Goal: Task Accomplishment & Management: Manage account settings

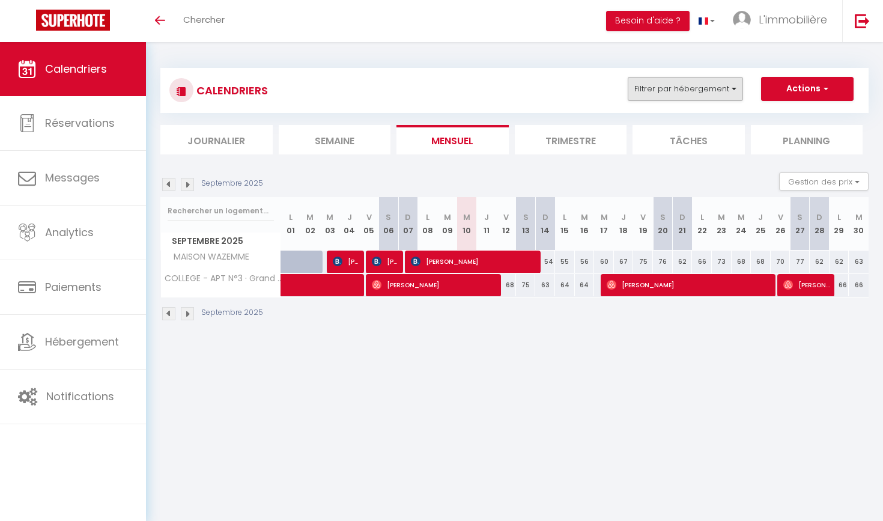
click at [695, 79] on button "Filtrer par hébergement" at bounding box center [685, 89] width 115 height 24
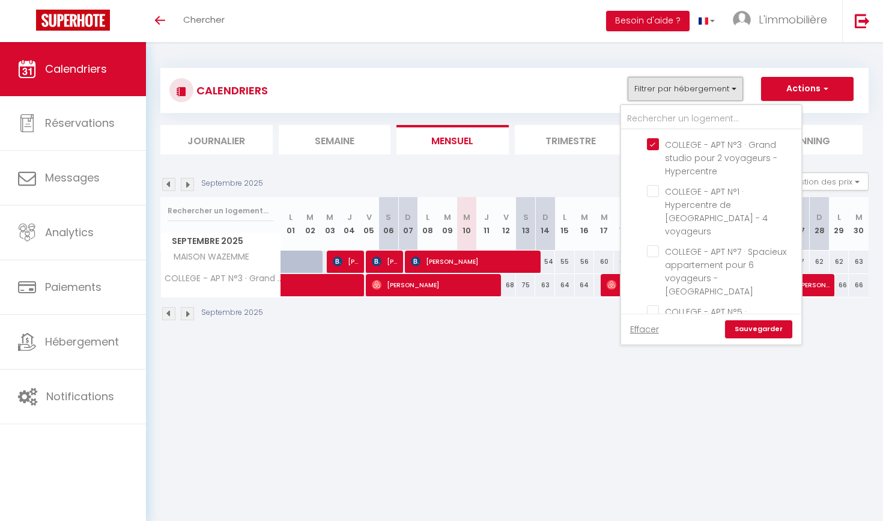
scroll to position [220, 0]
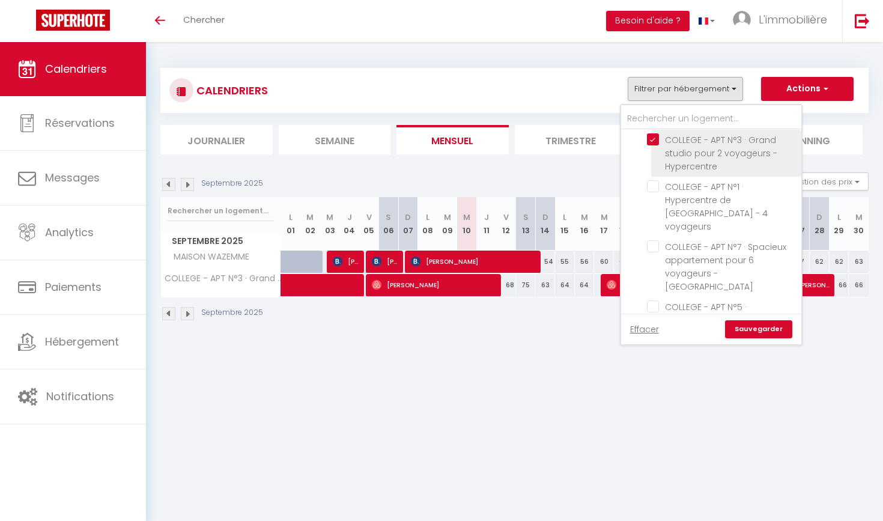
click at [656, 133] on input "COLLEGE - APT N°3 · Grand studio pour 2 voyageurs - Hypercentre" at bounding box center [722, 139] width 150 height 12
checkbox input "false"
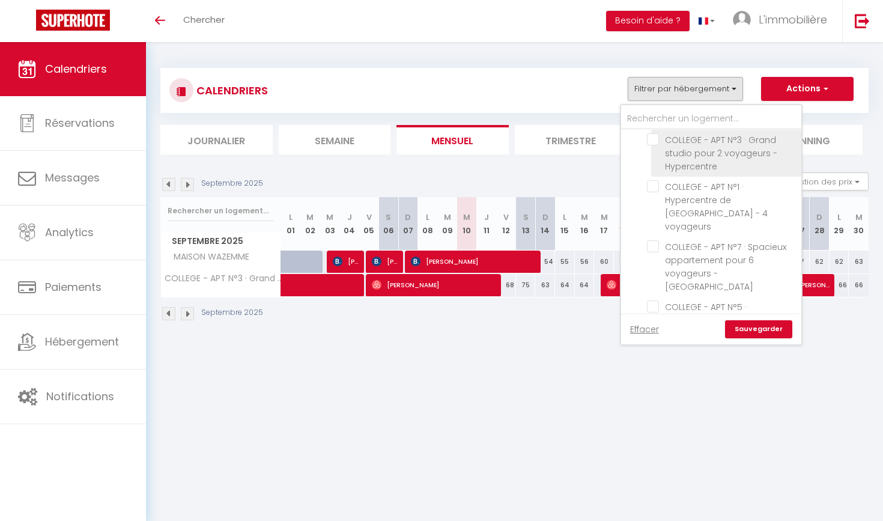
checkbox input "false"
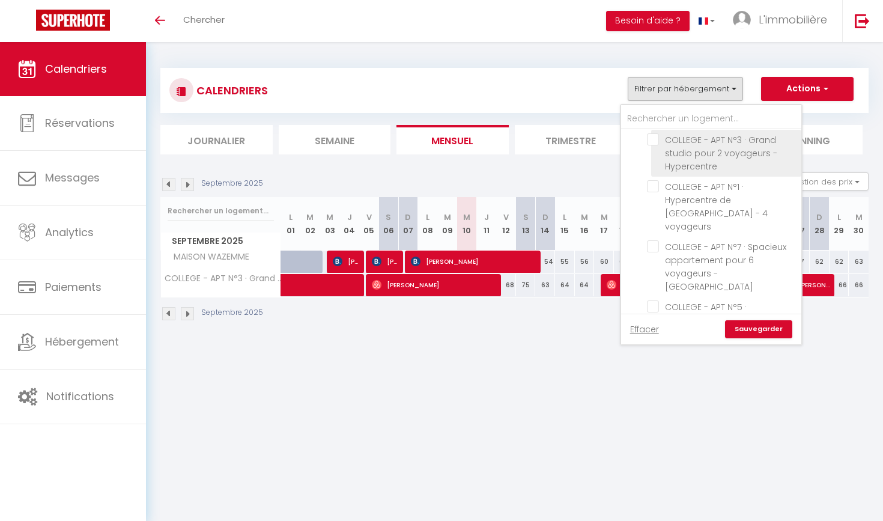
checkbox input "false"
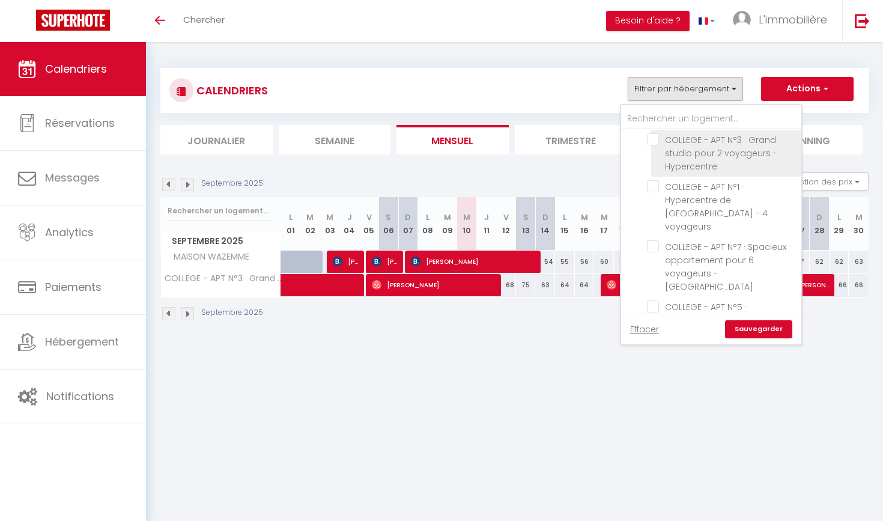
checkbox input "false"
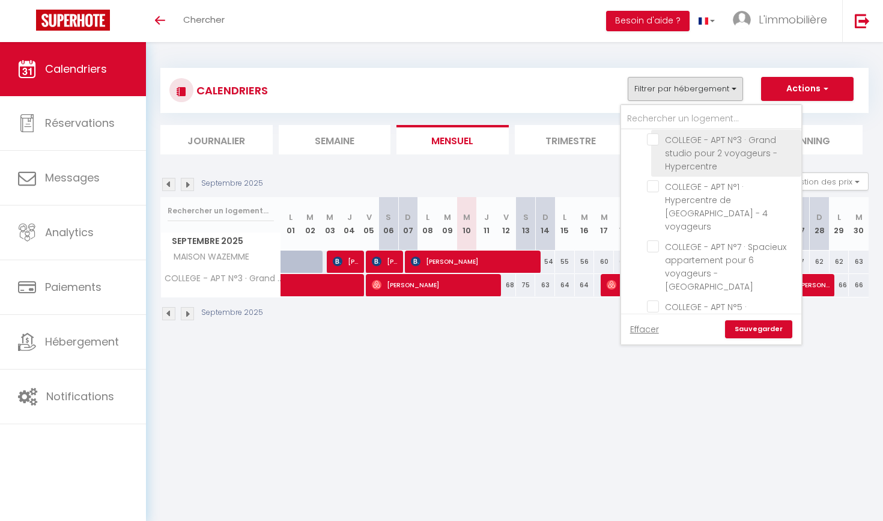
checkbox input "false"
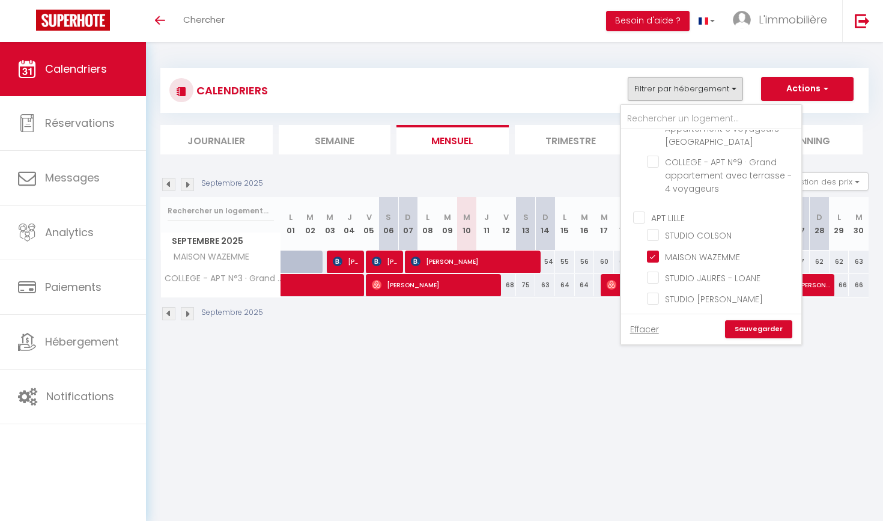
scroll to position [473, 0]
click at [653, 249] on input "MAISON WAZEMME" at bounding box center [722, 255] width 150 height 12
checkbox input "false"
click at [746, 331] on link "Sauvegarder" at bounding box center [758, 329] width 67 height 18
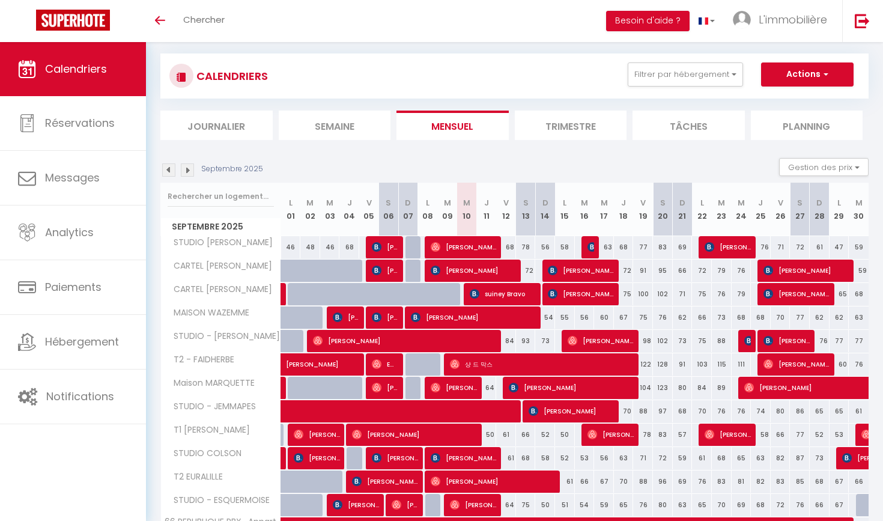
scroll to position [18, 0]
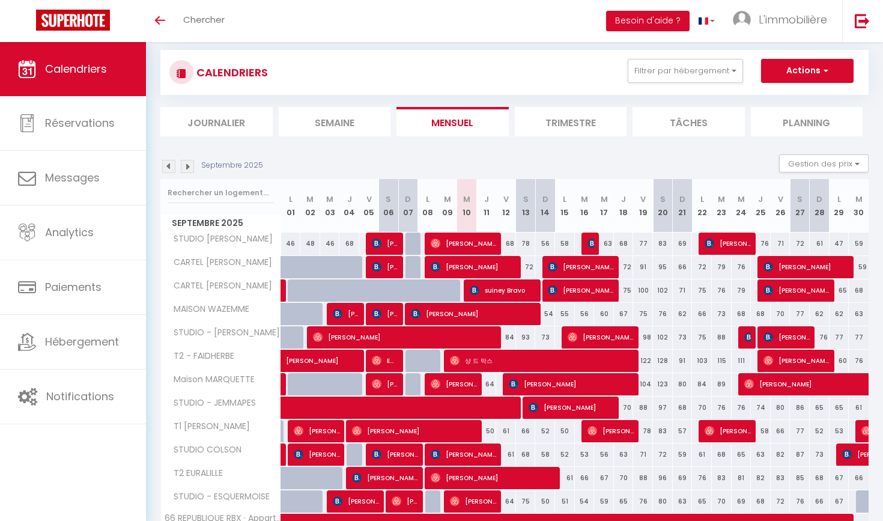
click at [190, 168] on img at bounding box center [187, 166] width 13 height 13
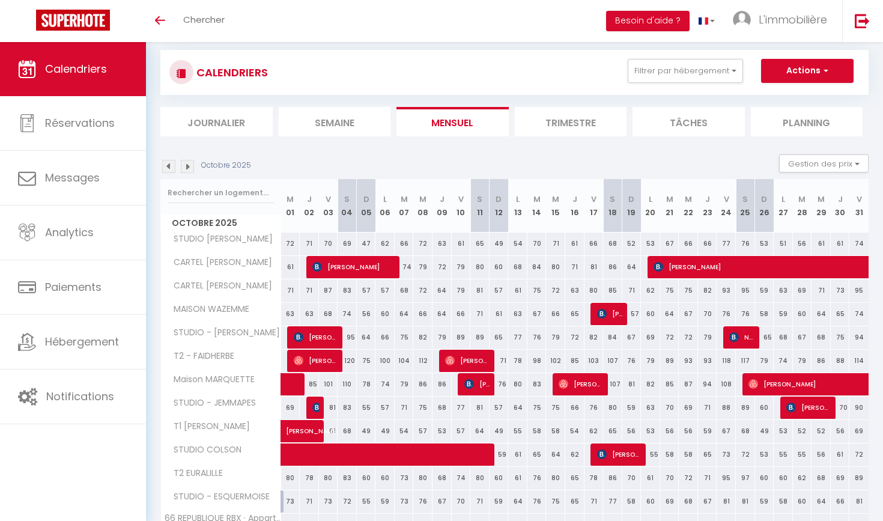
click at [190, 168] on img at bounding box center [187, 166] width 13 height 13
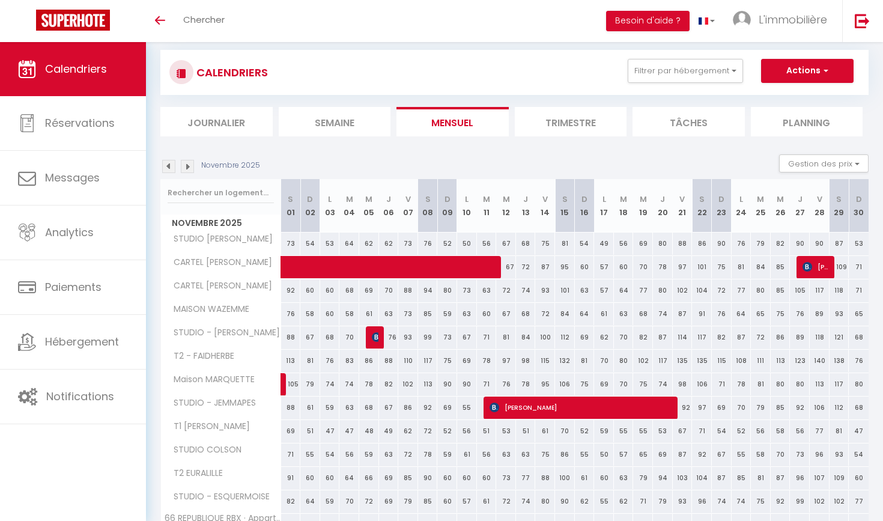
click at [190, 168] on img at bounding box center [187, 166] width 13 height 13
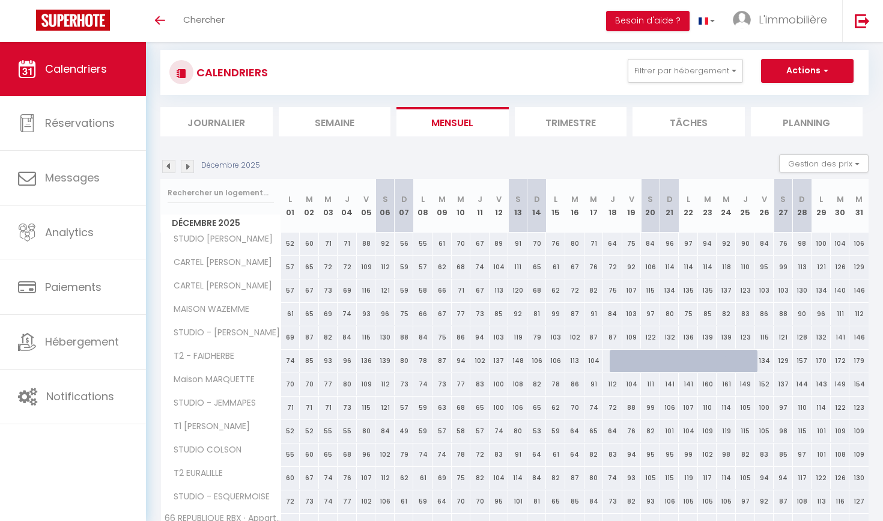
click at [190, 168] on img at bounding box center [187, 166] width 13 height 13
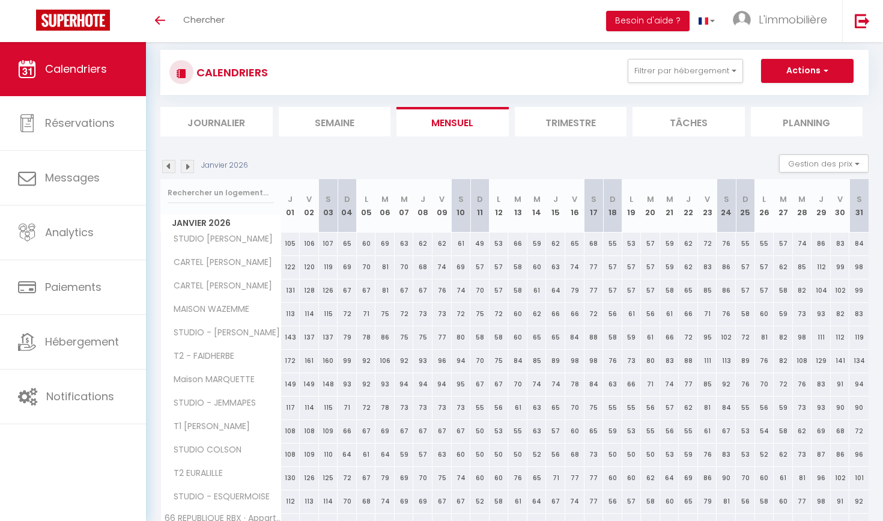
click at [173, 169] on img at bounding box center [168, 166] width 13 height 13
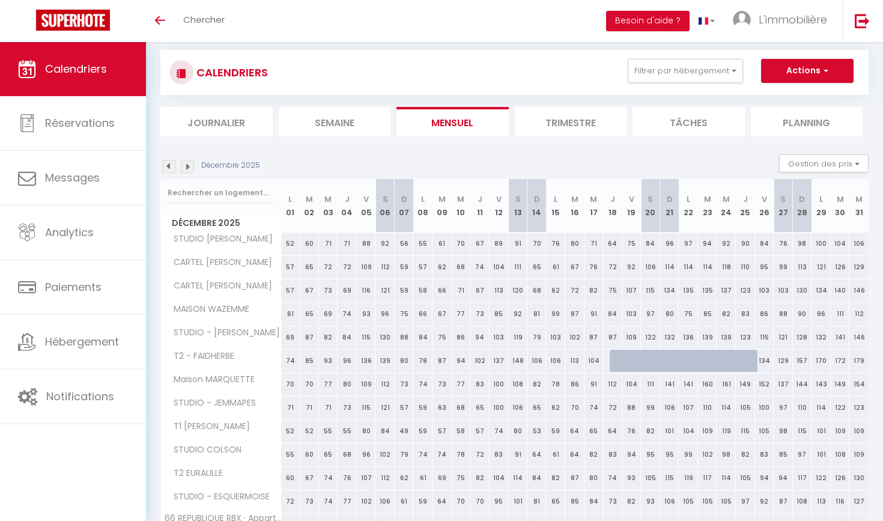
click at [173, 169] on img at bounding box center [168, 166] width 13 height 13
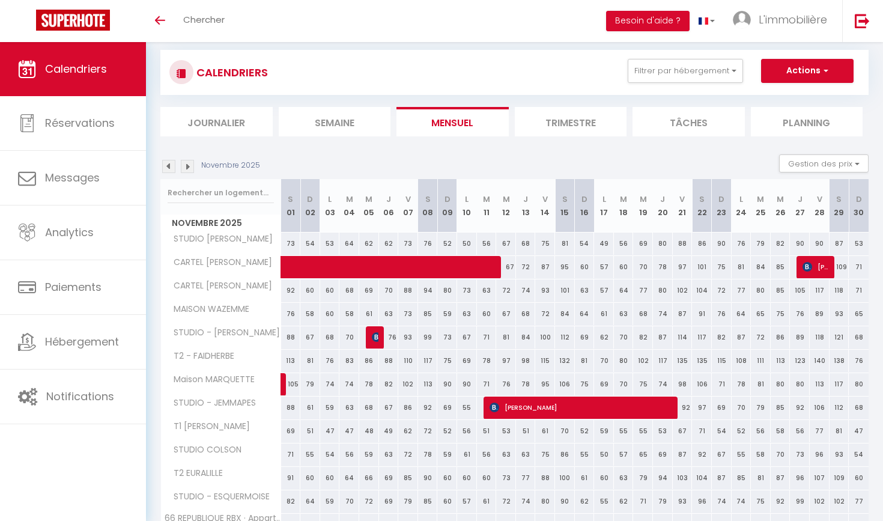
click at [172, 169] on img at bounding box center [168, 166] width 13 height 13
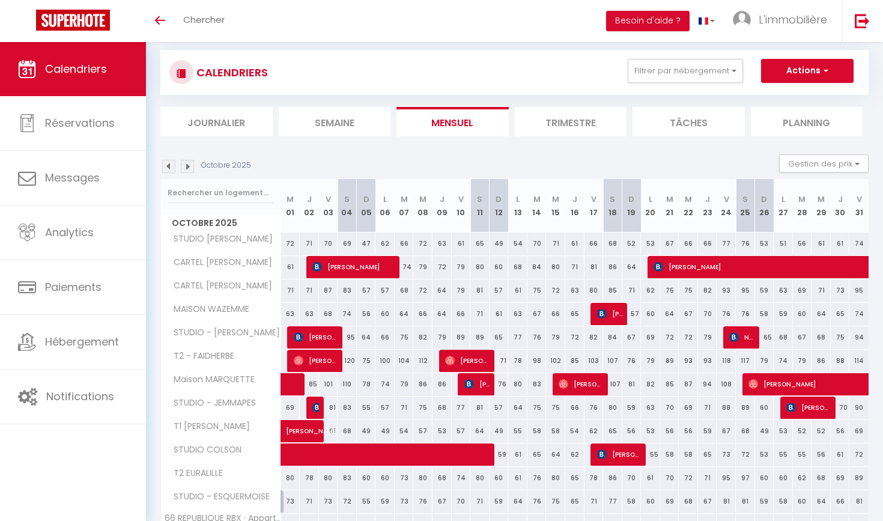
click at [172, 169] on img at bounding box center [168, 166] width 13 height 13
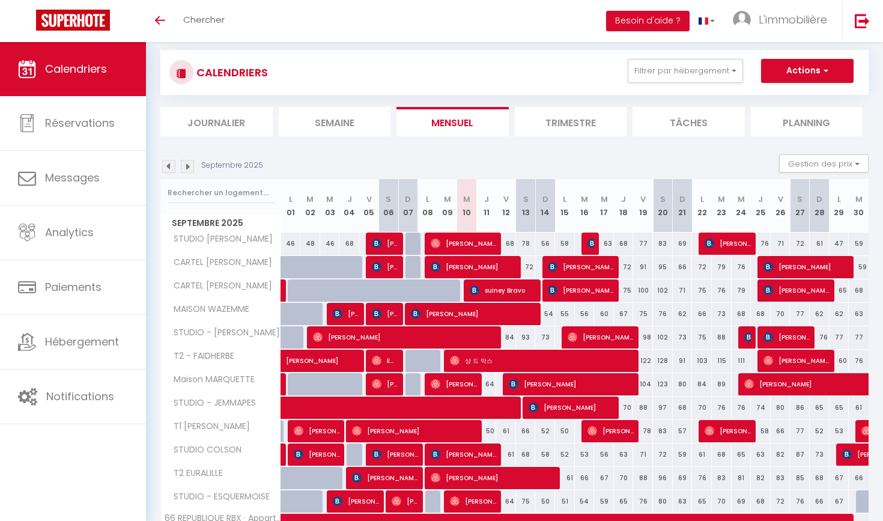
click at [172, 169] on img at bounding box center [168, 166] width 13 height 13
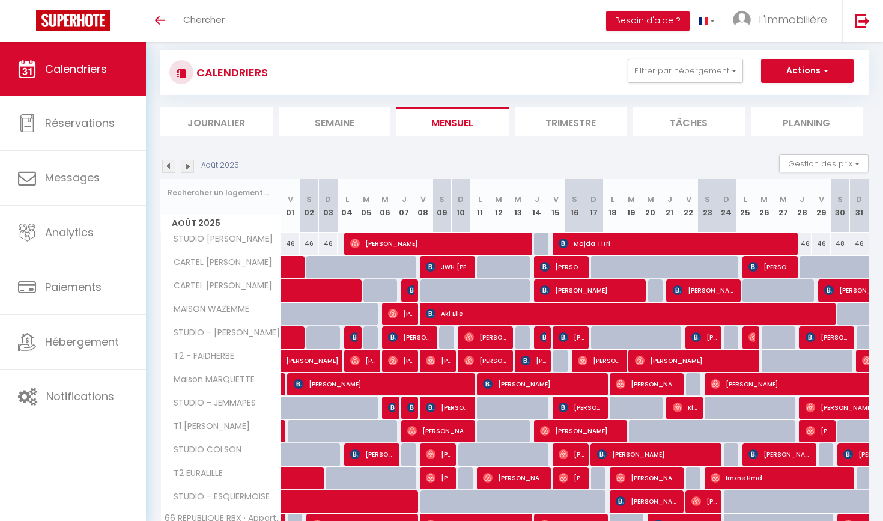
click at [187, 167] on img at bounding box center [187, 166] width 13 height 13
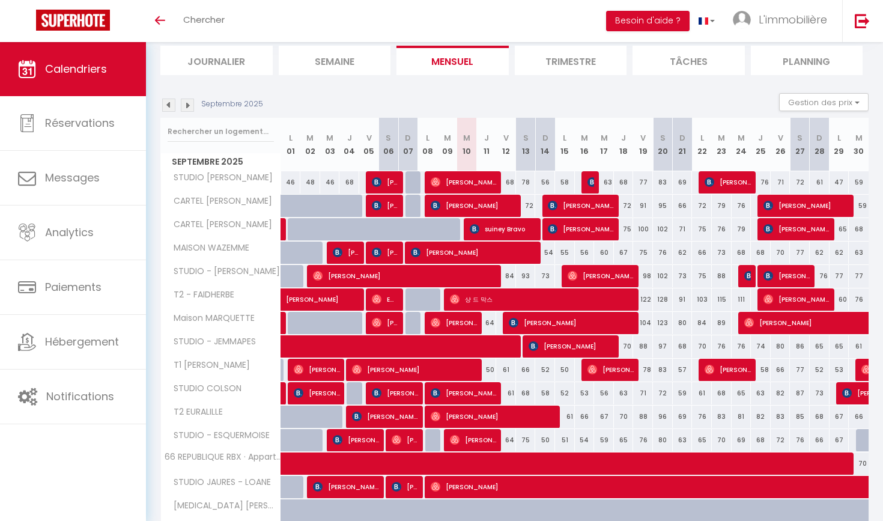
scroll to position [80, 0]
